Goal: Navigation & Orientation: Find specific page/section

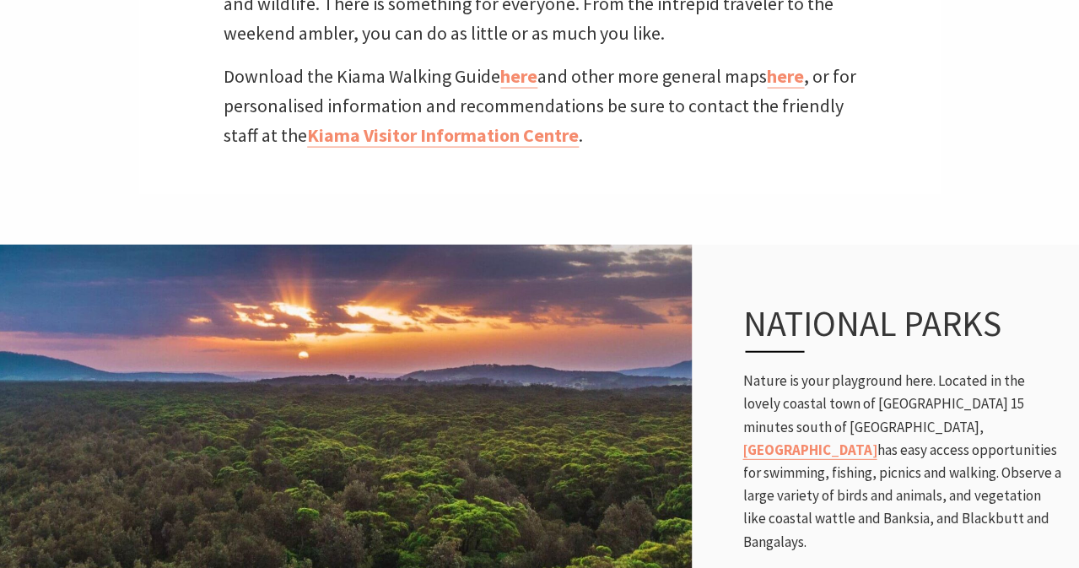
scroll to position [736, 0]
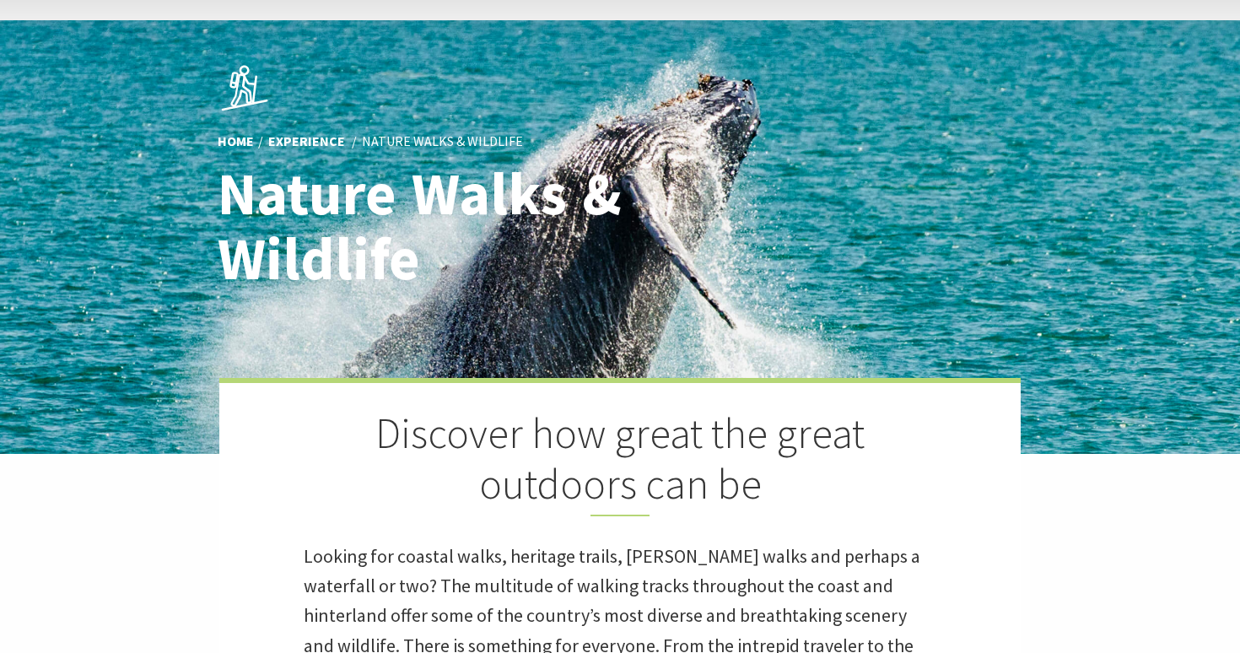
scroll to position [23, 0]
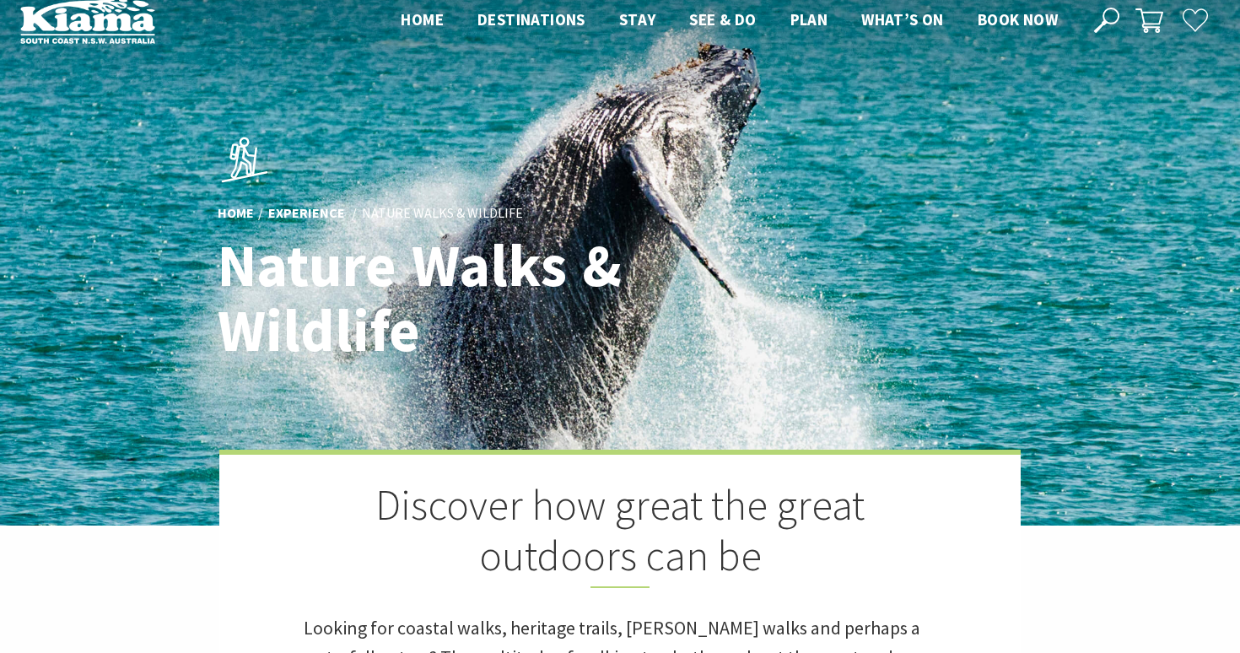
click at [299, 214] on link "Experience" at bounding box center [306, 214] width 77 height 19
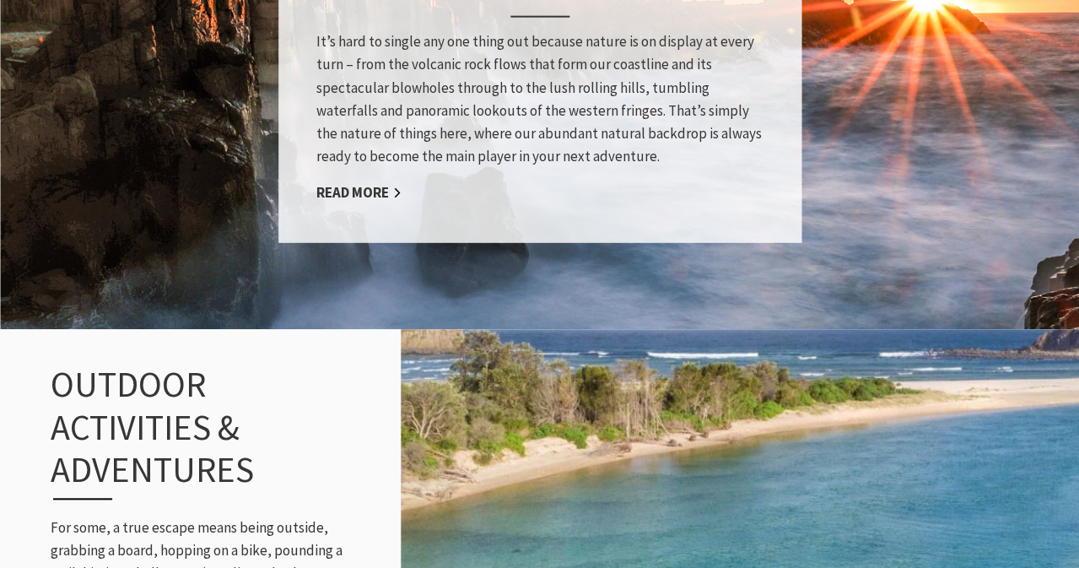
scroll to position [1446, 0]
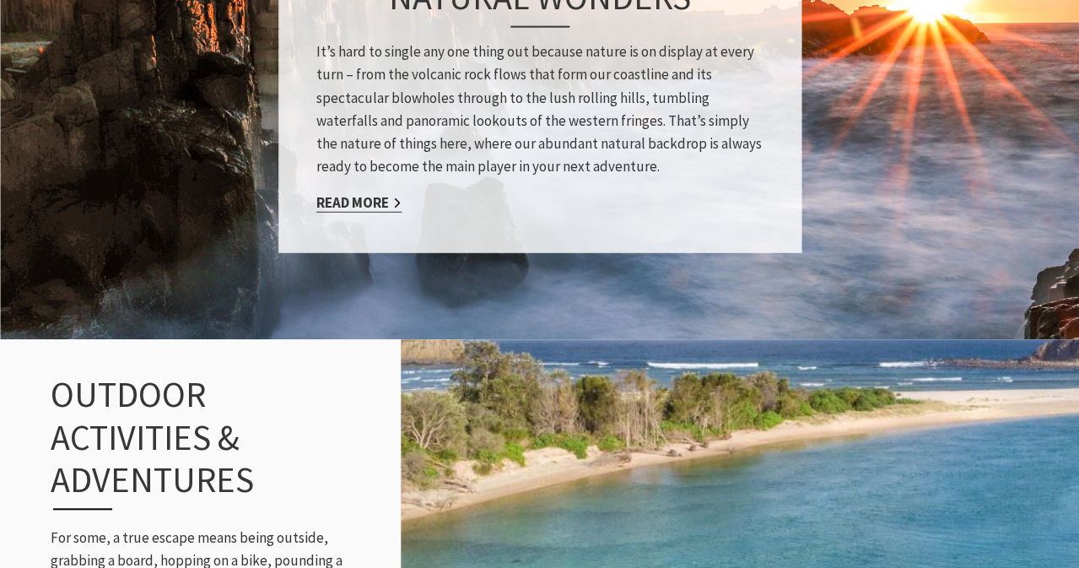
click at [352, 193] on link "Read More" at bounding box center [358, 202] width 85 height 19
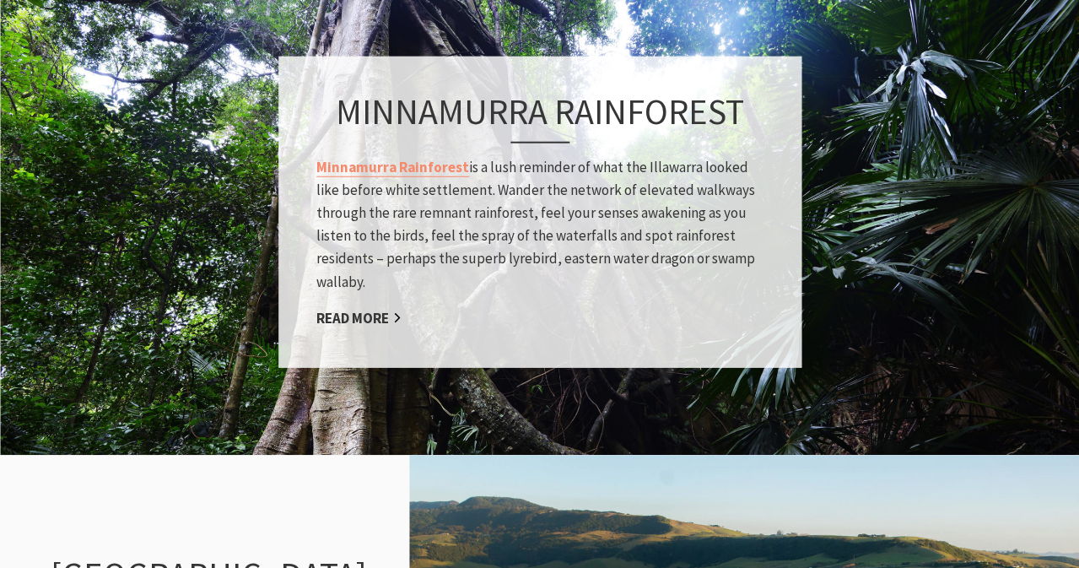
scroll to position [1394, 0]
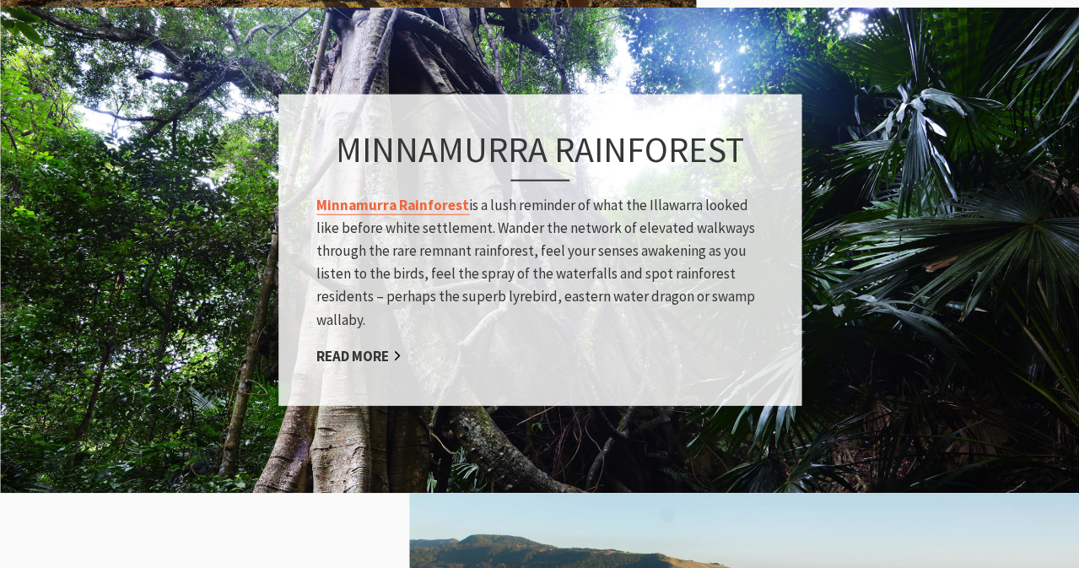
click at [347, 200] on link "Minnamurra Rainforest" at bounding box center [392, 204] width 153 height 19
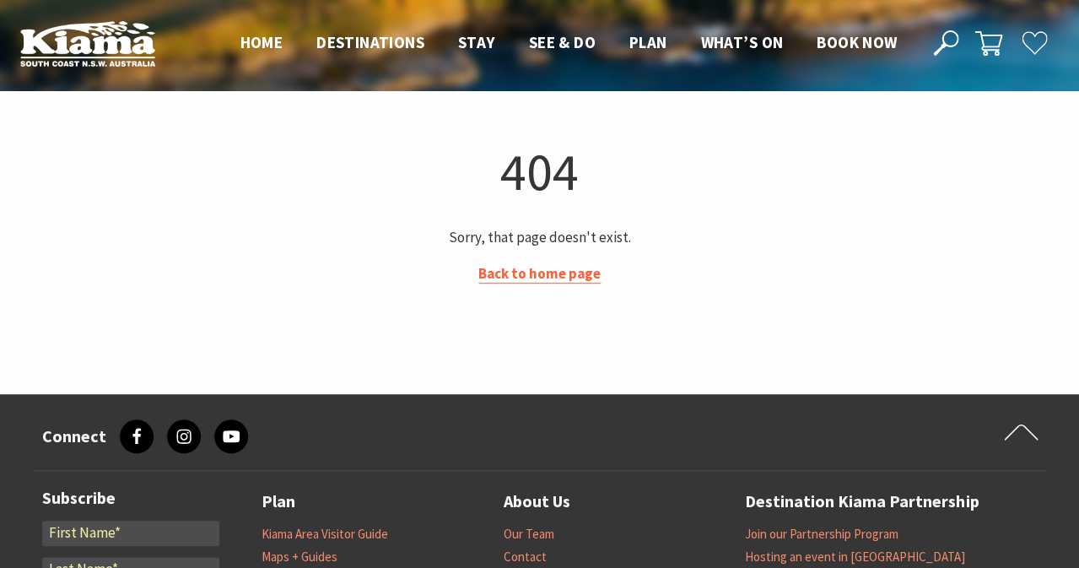
click at [493, 271] on link "Back to home page" at bounding box center [539, 273] width 122 height 19
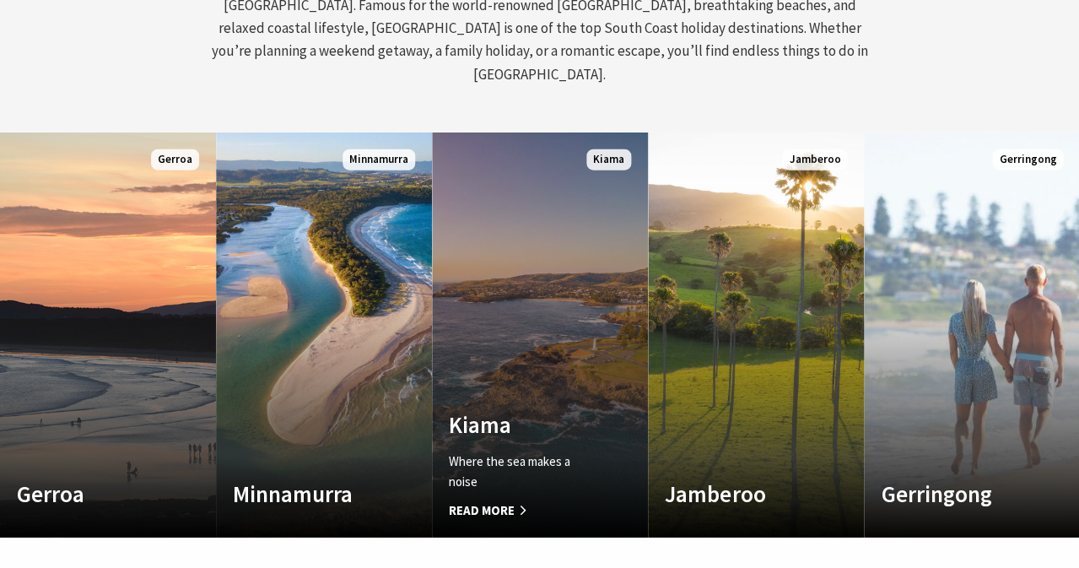
scroll to position [832, 0]
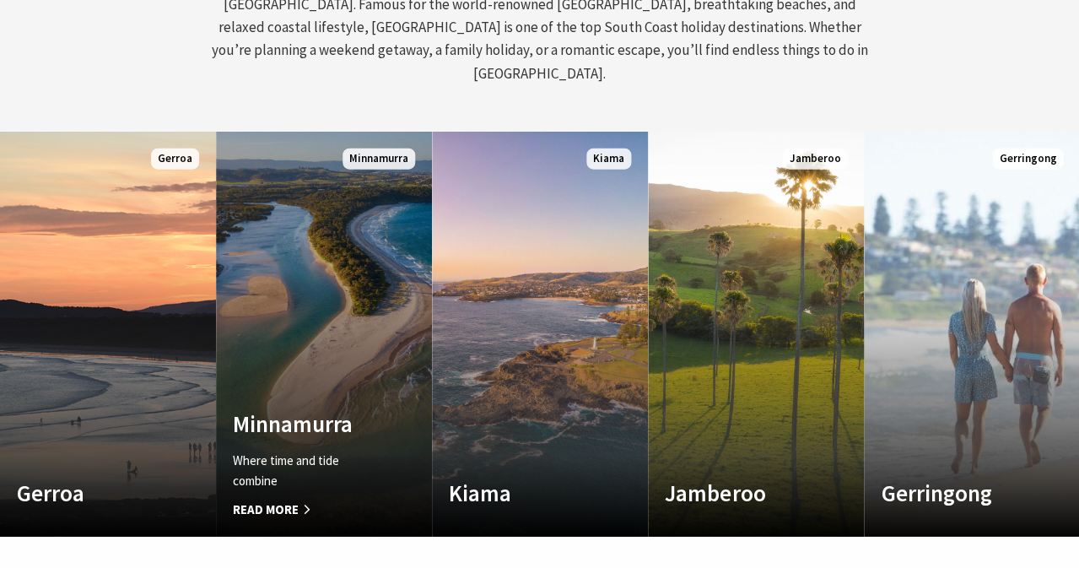
click at [270, 499] on span "Read More" at bounding box center [308, 509] width 150 height 20
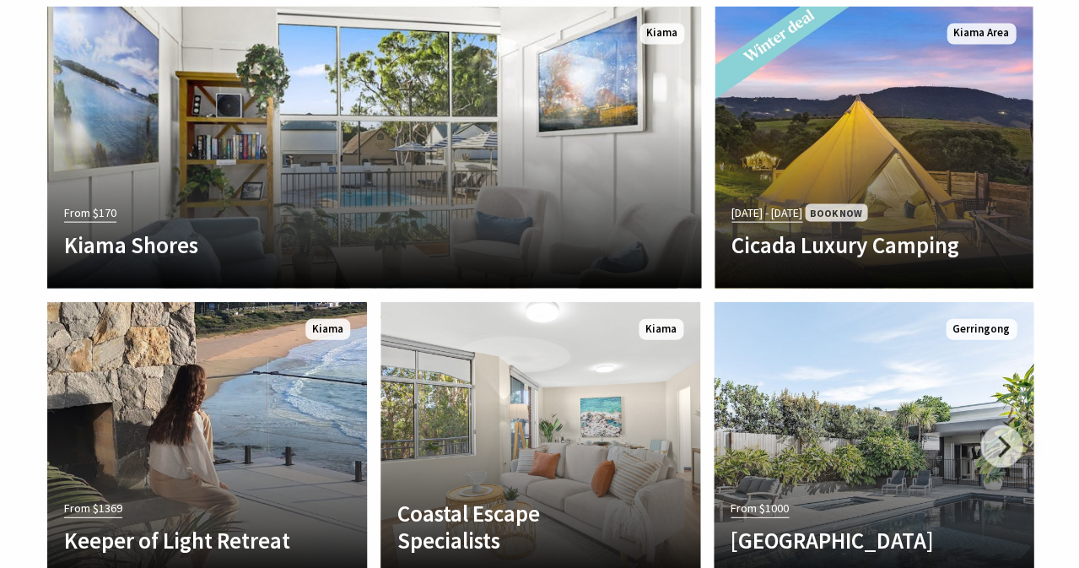
scroll to position [3588, 0]
